Goal: Obtain resource: Download file/media

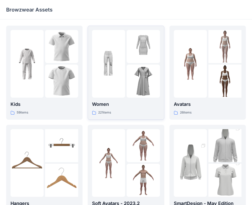
click at [139, 84] on img at bounding box center [143, 81] width 33 height 33
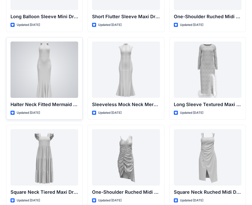
scroll to position [257, 0]
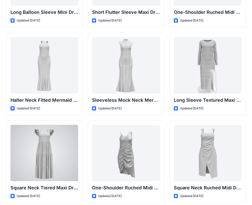
click at [47, 149] on div at bounding box center [45, 153] width 68 height 56
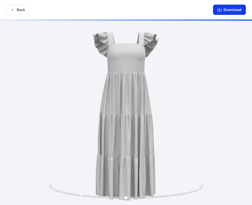
click at [225, 8] on button "Download" at bounding box center [229, 10] width 33 height 10
click at [228, 11] on button "Download" at bounding box center [229, 10] width 33 height 10
click at [15, 9] on button "Back" at bounding box center [17, 10] width 23 height 10
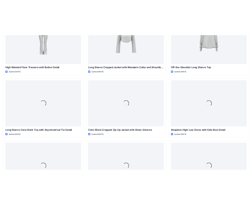
scroll to position [59, 0]
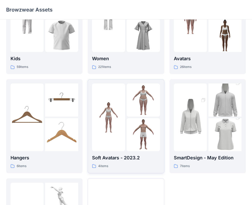
scroll to position [42, 0]
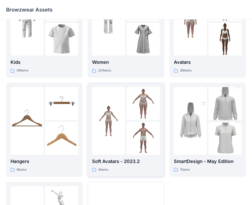
click at [130, 121] on div at bounding box center [143, 121] width 33 height 68
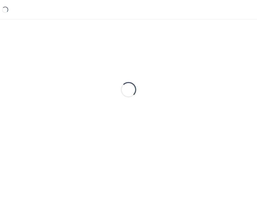
click at [130, 121] on div "Loading..." at bounding box center [128, 90] width 244 height 128
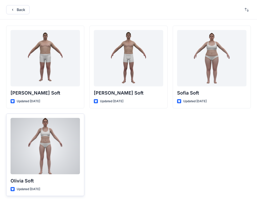
click at [48, 131] on div at bounding box center [45, 146] width 69 height 56
click at [48, 131] on div "Back Joseph Soft Updated 2 years ago Olivia Soft Updated 2 years ago Oliver Sof…" at bounding box center [128, 102] width 257 height 205
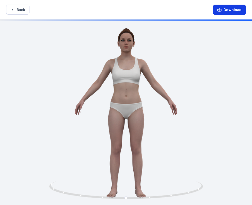
click at [225, 11] on button "Download" at bounding box center [229, 10] width 33 height 10
